Goal: Check status: Check status

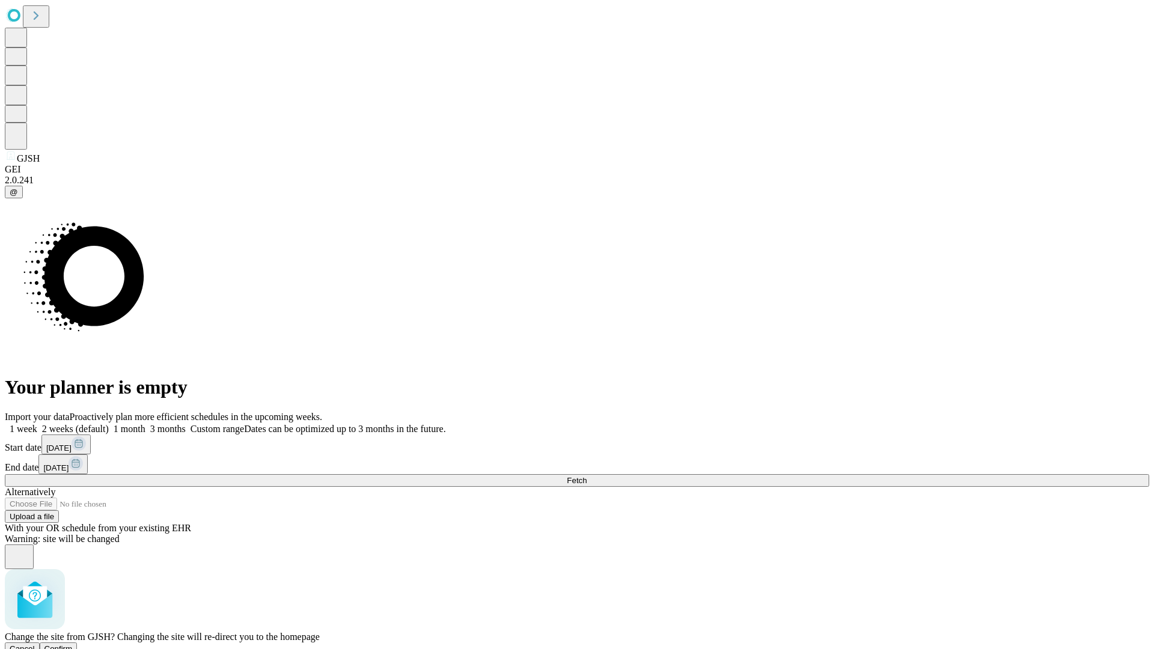
click at [73, 644] on span "Confirm" at bounding box center [58, 648] width 28 height 9
click at [145, 424] on label "1 month" at bounding box center [127, 429] width 37 height 10
click at [586, 476] on span "Fetch" at bounding box center [577, 480] width 20 height 9
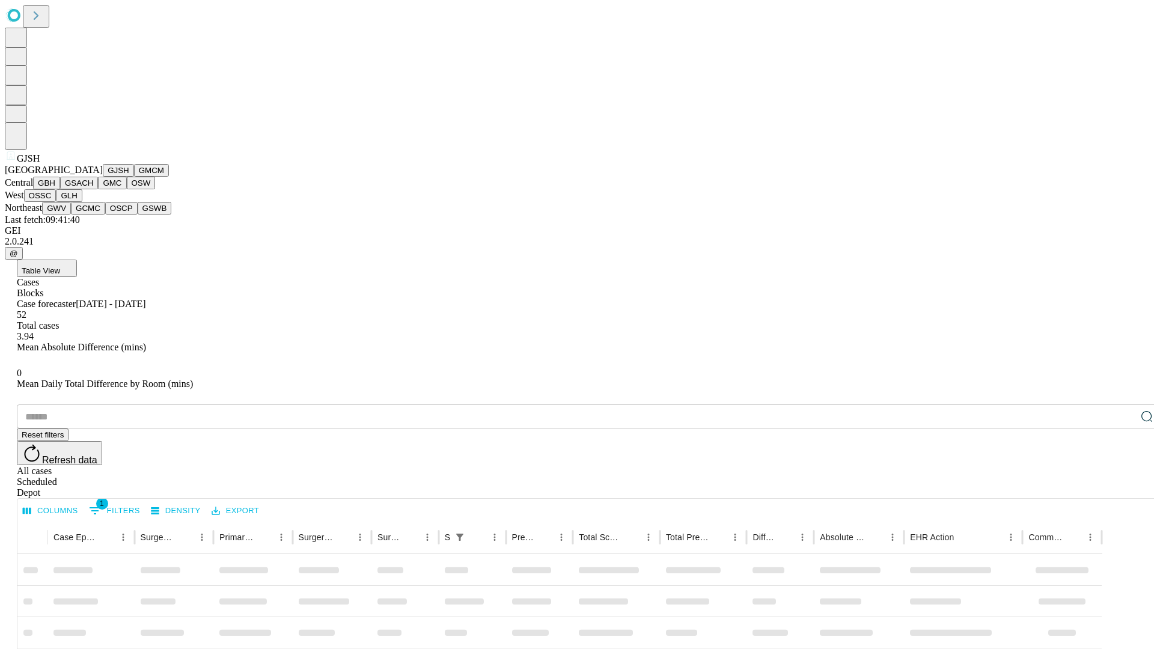
click at [134, 177] on button "GMCM" at bounding box center [151, 170] width 35 height 13
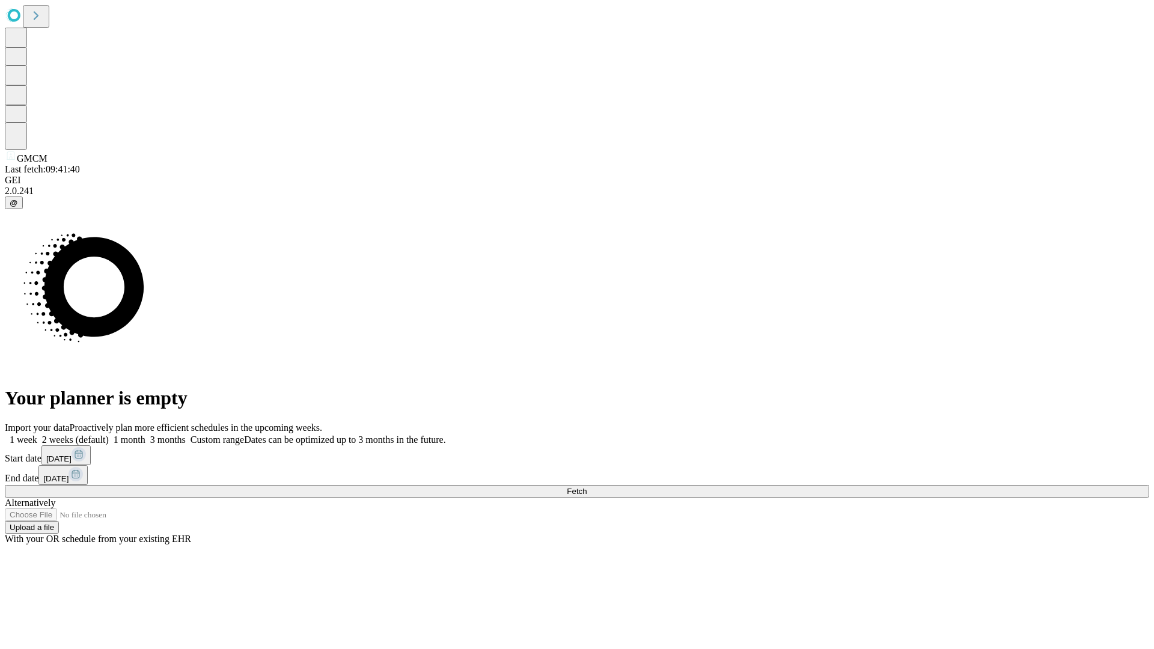
click at [145, 434] on label "1 month" at bounding box center [127, 439] width 37 height 10
click at [586, 487] on span "Fetch" at bounding box center [577, 491] width 20 height 9
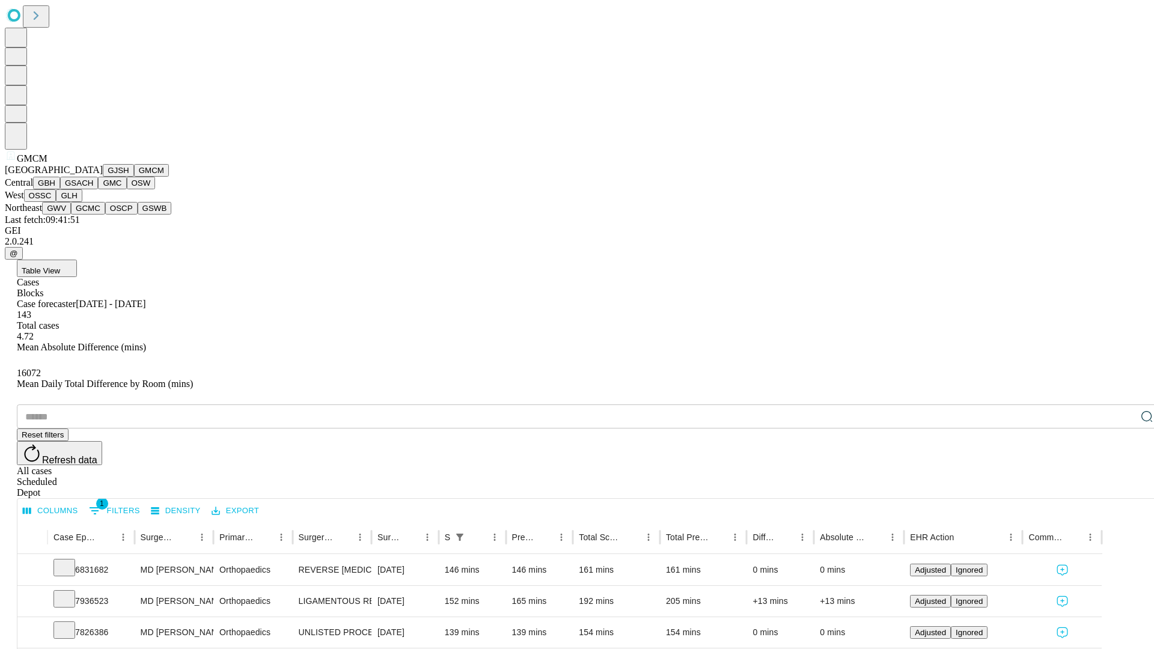
click at [60, 189] on button "GBH" at bounding box center [46, 183] width 27 height 13
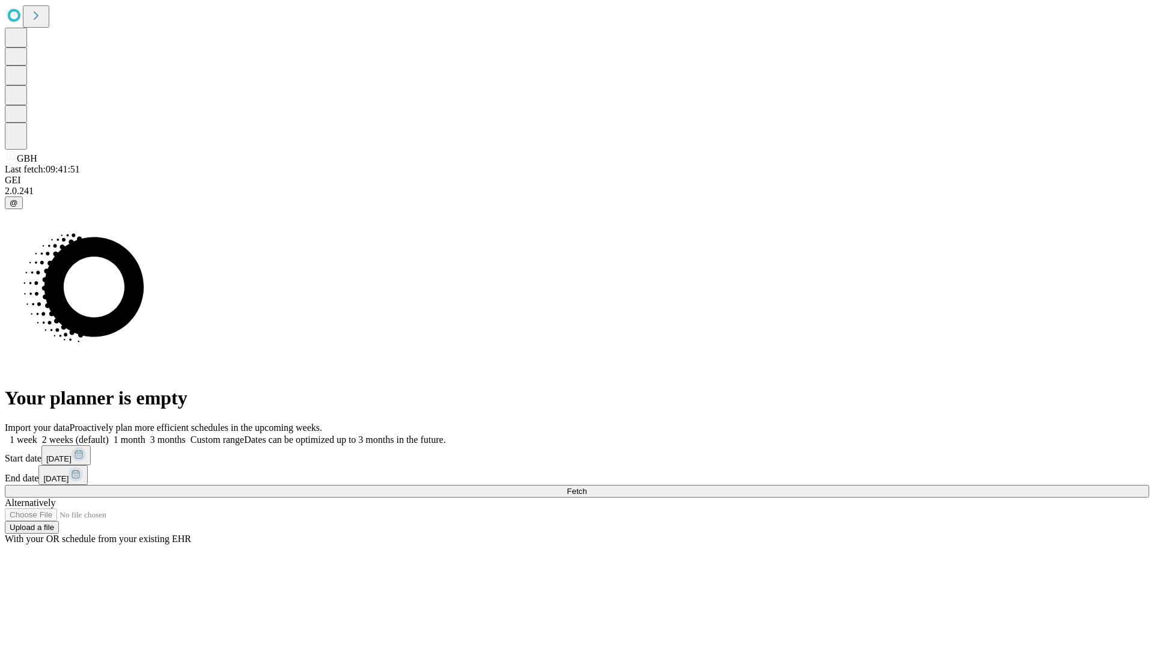
click at [145, 434] on label "1 month" at bounding box center [127, 439] width 37 height 10
click at [586, 487] on span "Fetch" at bounding box center [577, 491] width 20 height 9
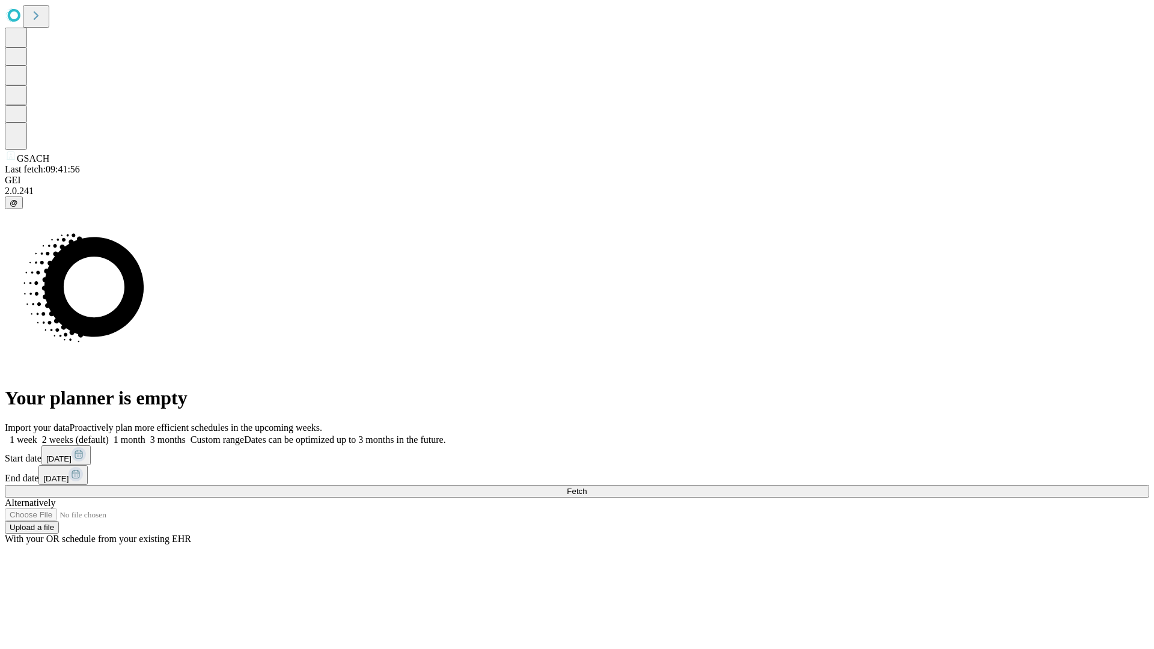
click at [586, 487] on span "Fetch" at bounding box center [577, 491] width 20 height 9
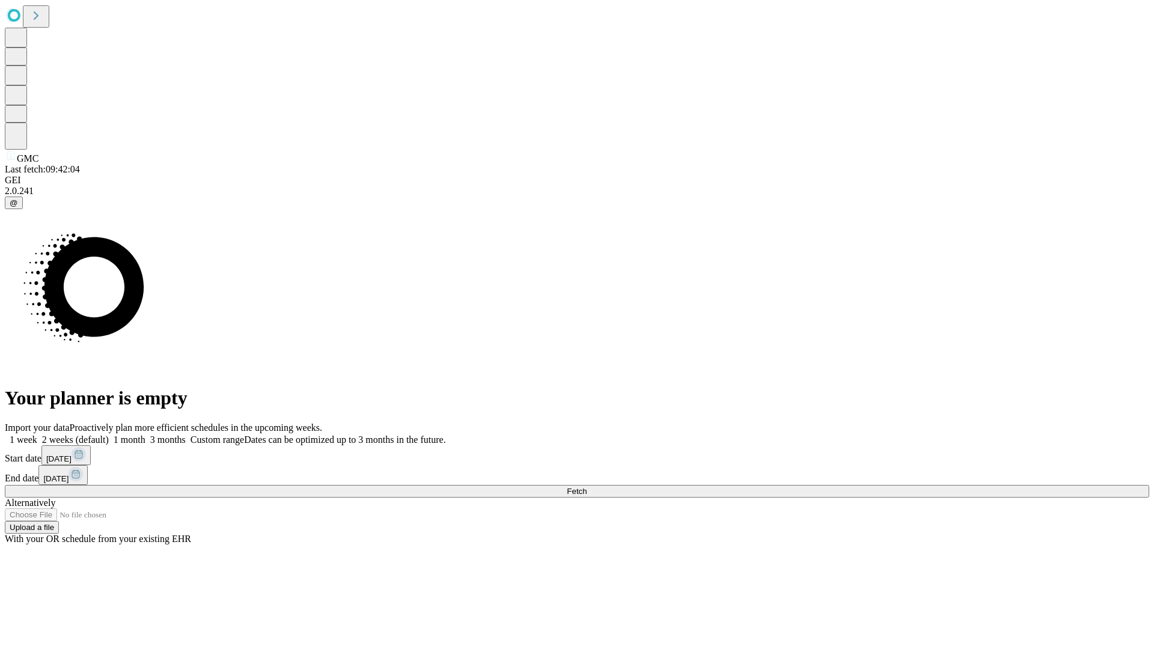
click at [145, 434] on label "1 month" at bounding box center [127, 439] width 37 height 10
click at [586, 487] on span "Fetch" at bounding box center [577, 491] width 20 height 9
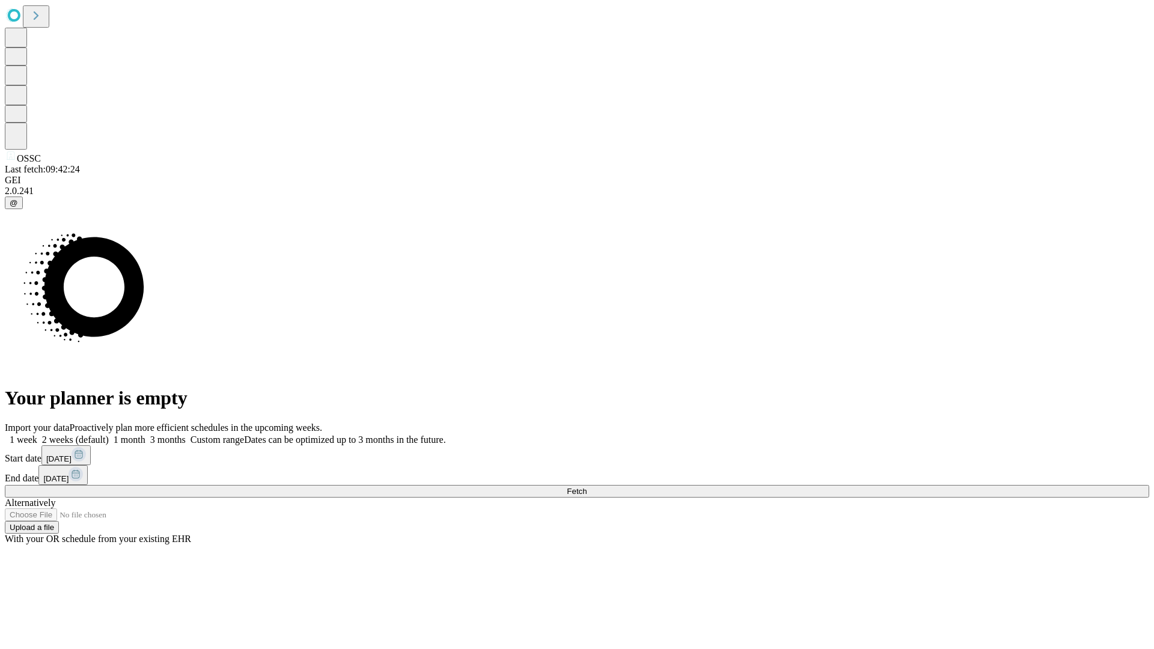
click at [145, 434] on label "1 month" at bounding box center [127, 439] width 37 height 10
click at [586, 487] on span "Fetch" at bounding box center [577, 491] width 20 height 9
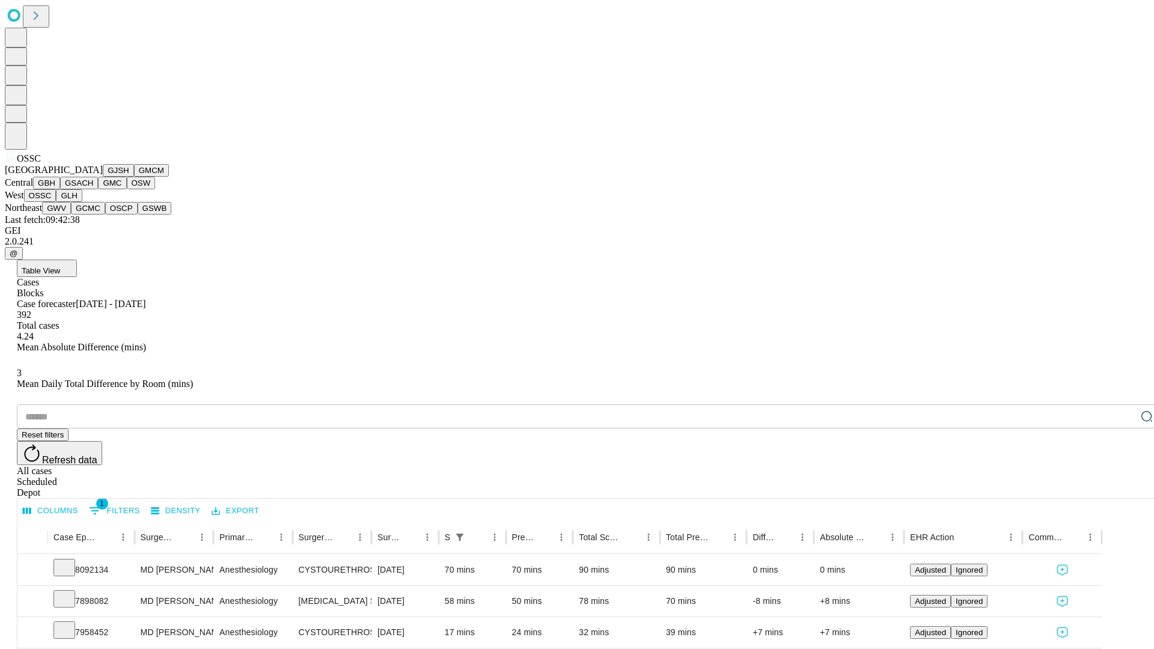
click at [82, 202] on button "GLH" at bounding box center [69, 195] width 26 height 13
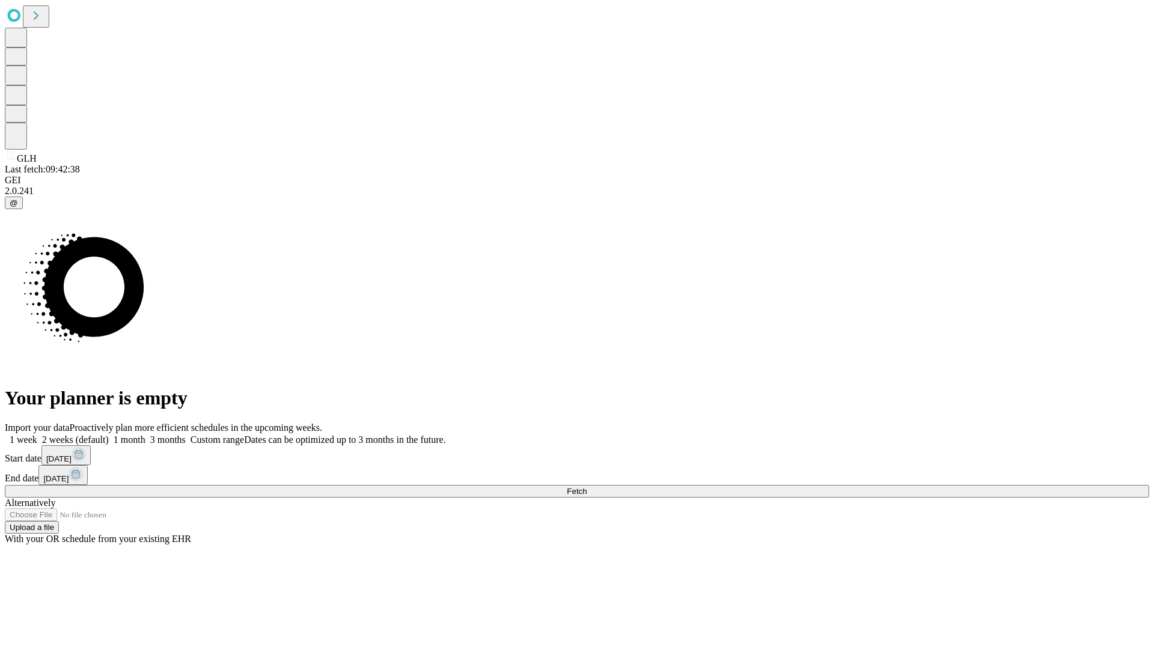
click at [145, 434] on label "1 month" at bounding box center [127, 439] width 37 height 10
click at [586, 487] on span "Fetch" at bounding box center [577, 491] width 20 height 9
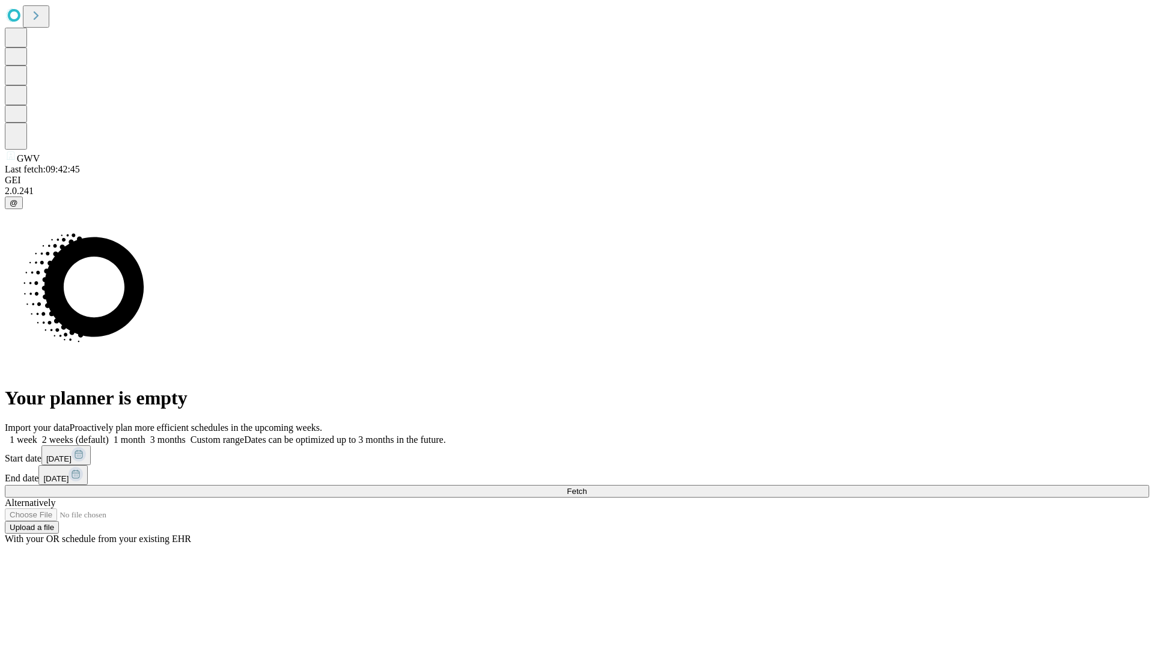
click at [145, 434] on label "1 month" at bounding box center [127, 439] width 37 height 10
click at [586, 487] on span "Fetch" at bounding box center [577, 491] width 20 height 9
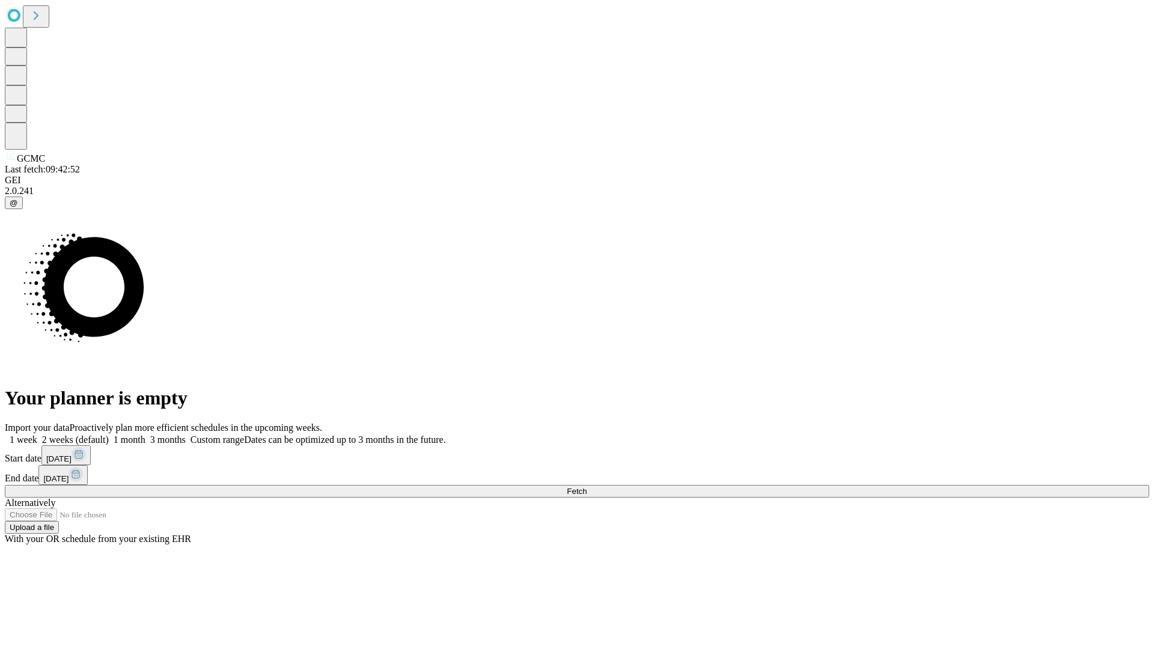
click at [145, 434] on label "1 month" at bounding box center [127, 439] width 37 height 10
click at [586, 487] on span "Fetch" at bounding box center [577, 491] width 20 height 9
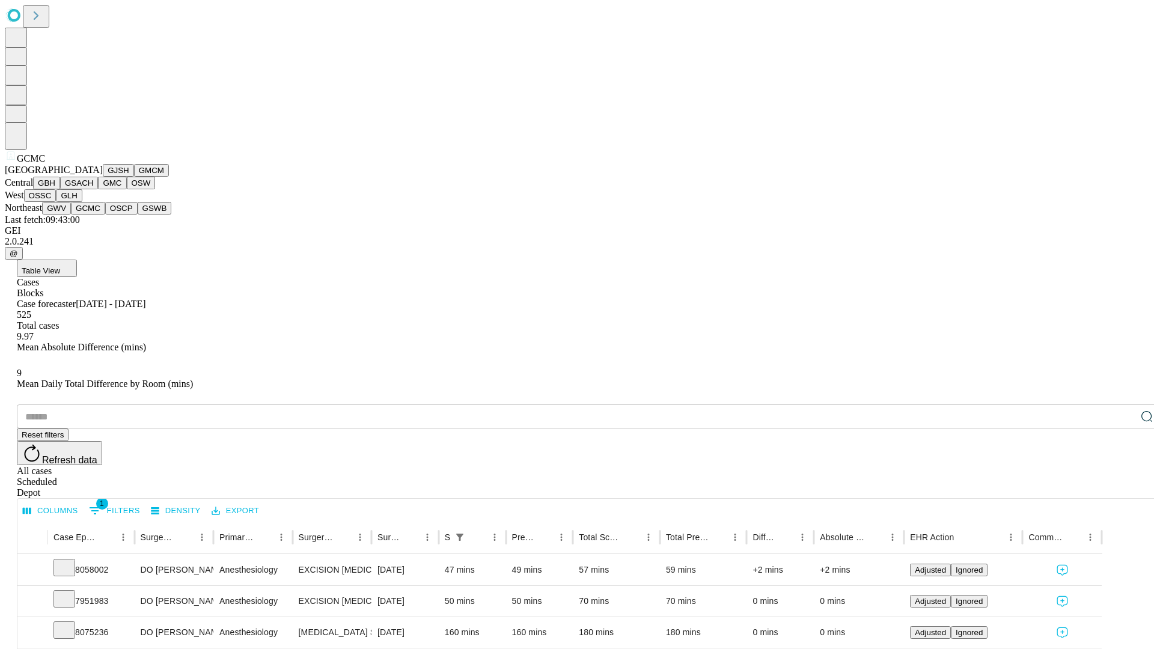
click at [105, 215] on button "OSCP" at bounding box center [121, 208] width 32 height 13
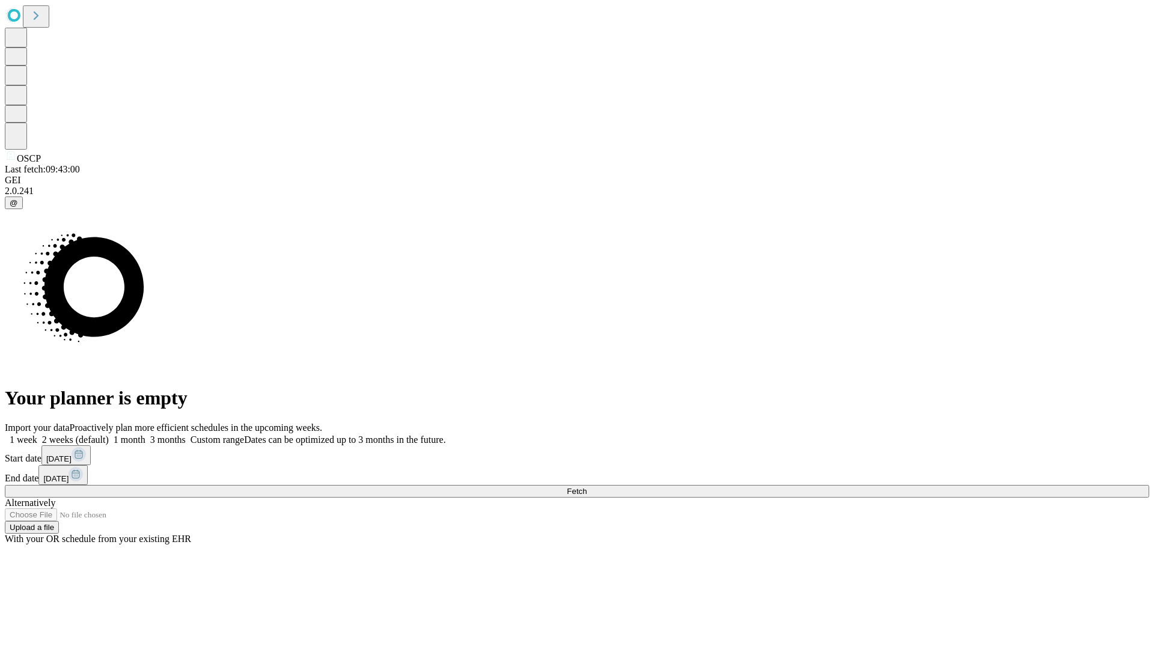
click at [145, 434] on label "1 month" at bounding box center [127, 439] width 37 height 10
click at [586, 487] on span "Fetch" at bounding box center [577, 491] width 20 height 9
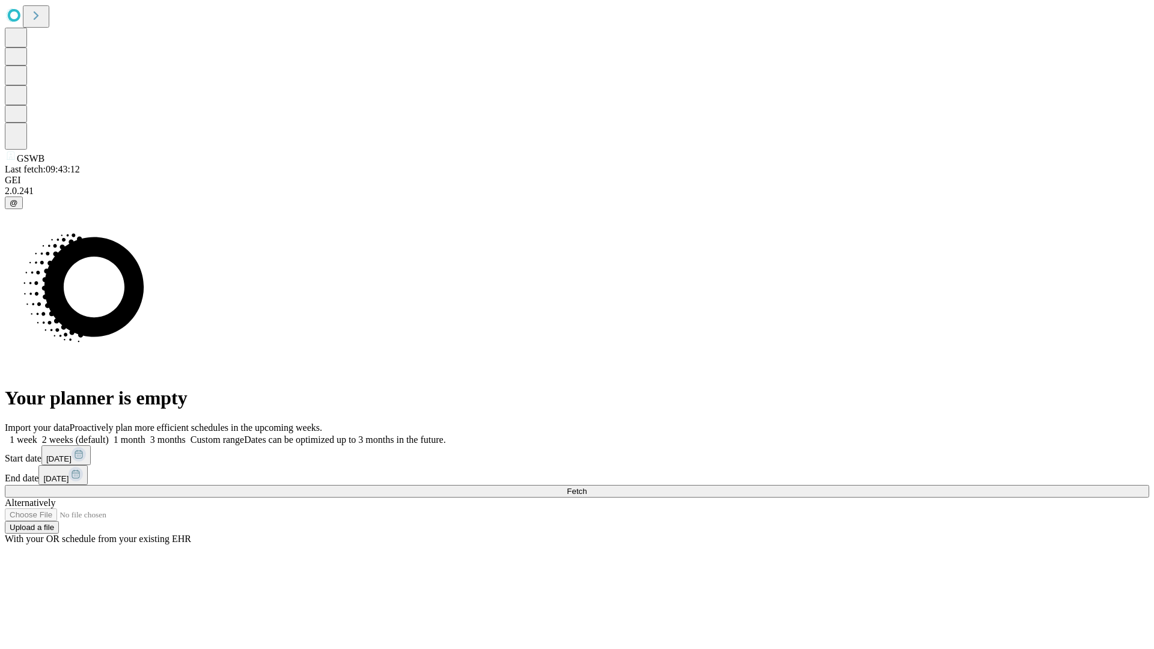
click at [145, 434] on label "1 month" at bounding box center [127, 439] width 37 height 10
click at [586, 487] on span "Fetch" at bounding box center [577, 491] width 20 height 9
